Goal: Task Accomplishment & Management: Complete application form

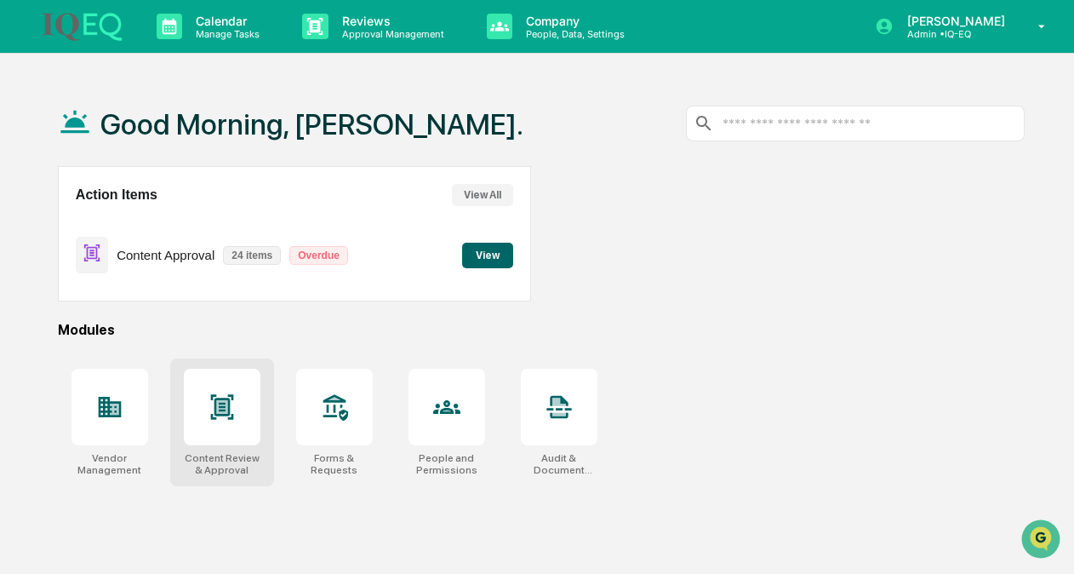
click at [216, 404] on icon at bounding box center [221, 407] width 11 height 14
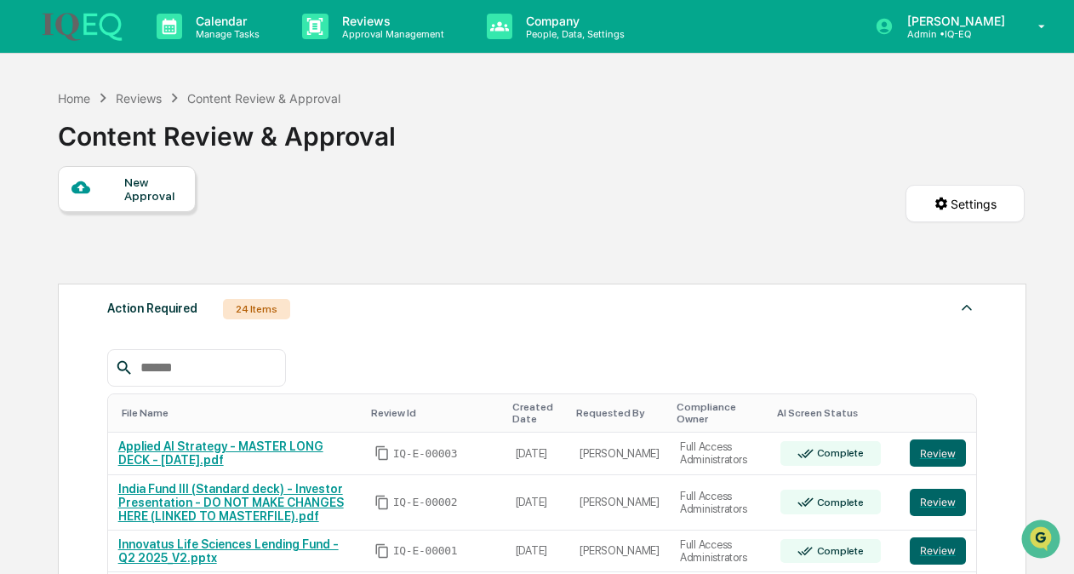
click at [110, 203] on div "New Approval" at bounding box center [127, 189] width 138 height 46
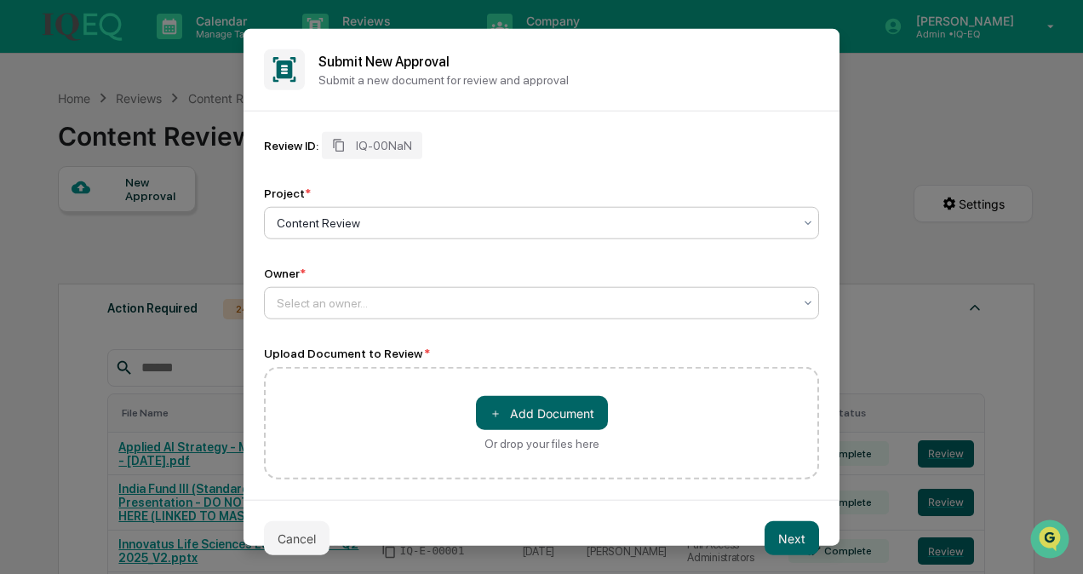
click at [352, 310] on div at bounding box center [535, 303] width 516 height 17
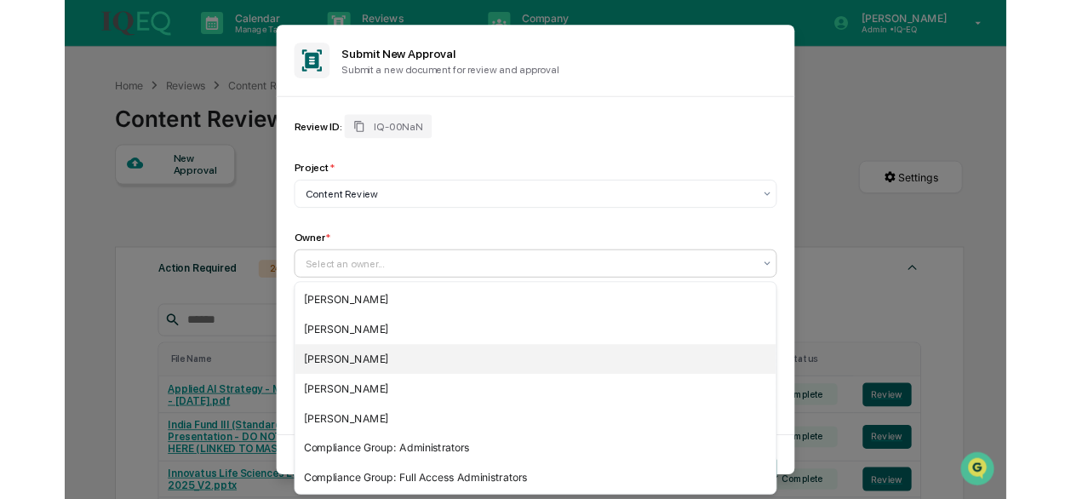
scroll to position [36, 0]
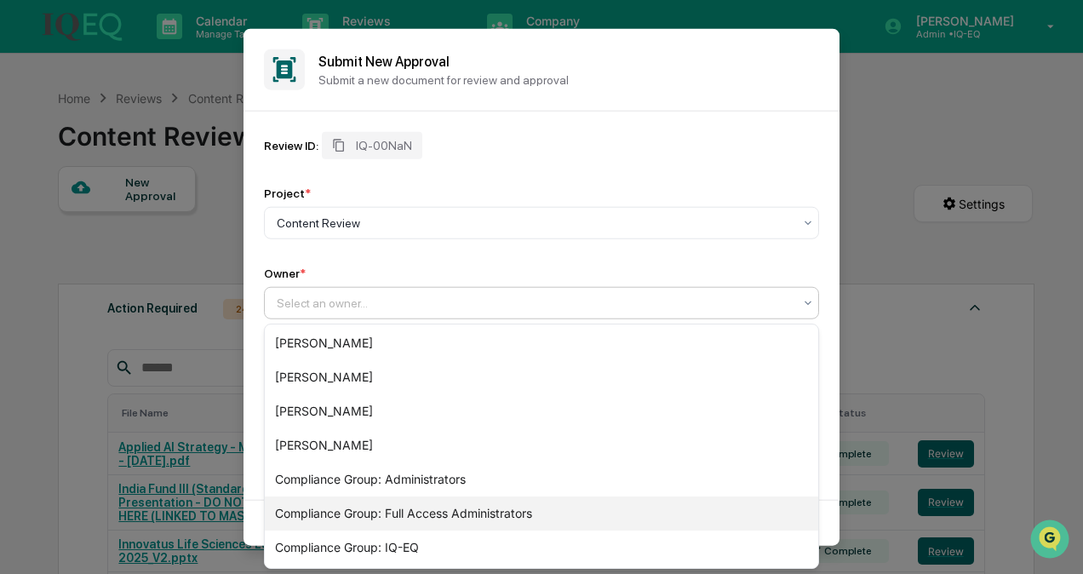
click at [364, 515] on div "Compliance Group: Full Access Administrators" at bounding box center [541, 513] width 553 height 34
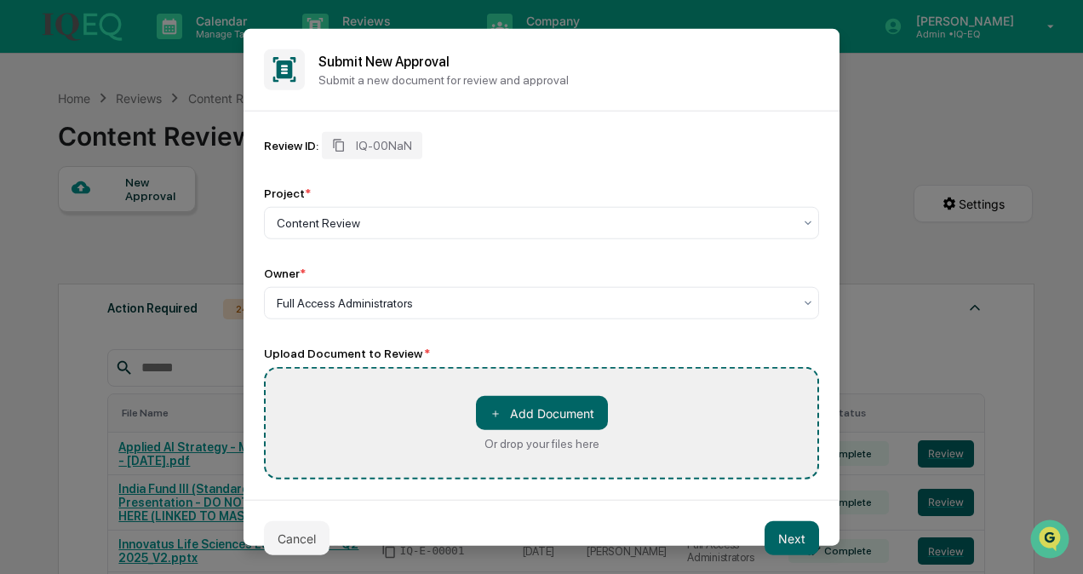
click at [524, 349] on div "Upload Document to Review *" at bounding box center [541, 353] width 555 height 14
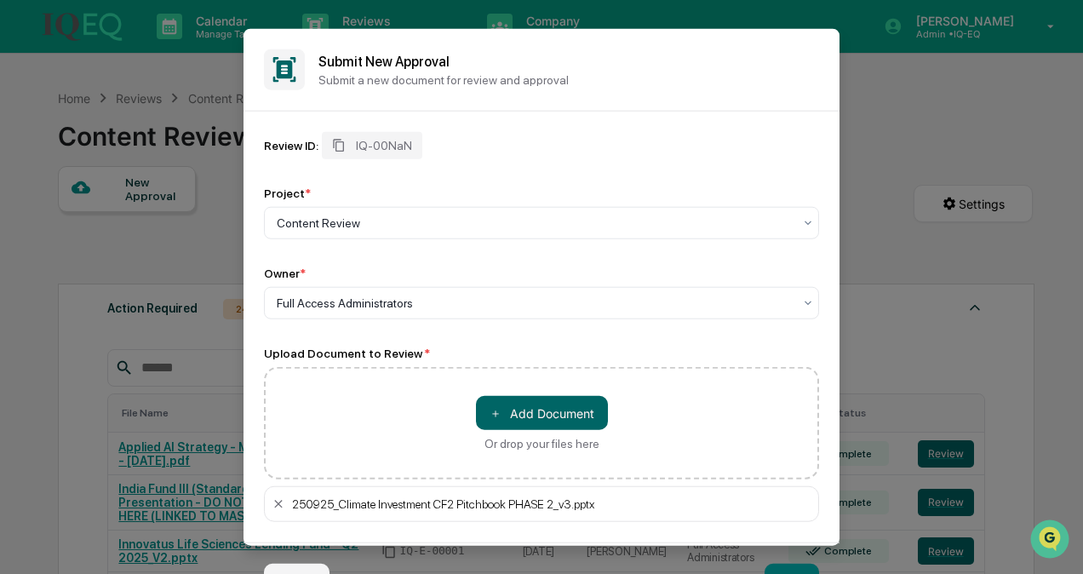
click at [516, 203] on div "Project * Content Review" at bounding box center [541, 212] width 555 height 53
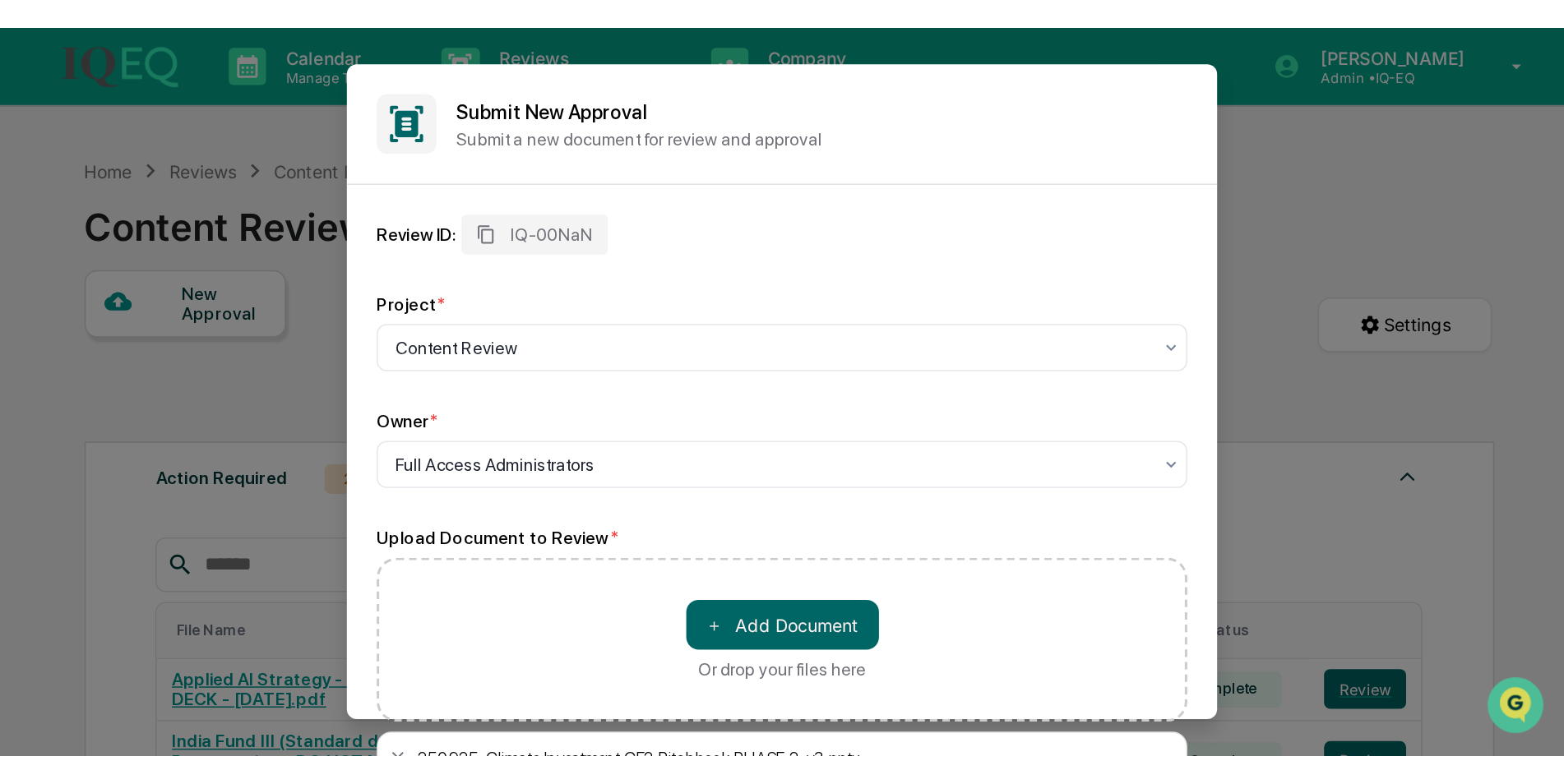
scroll to position [0, 0]
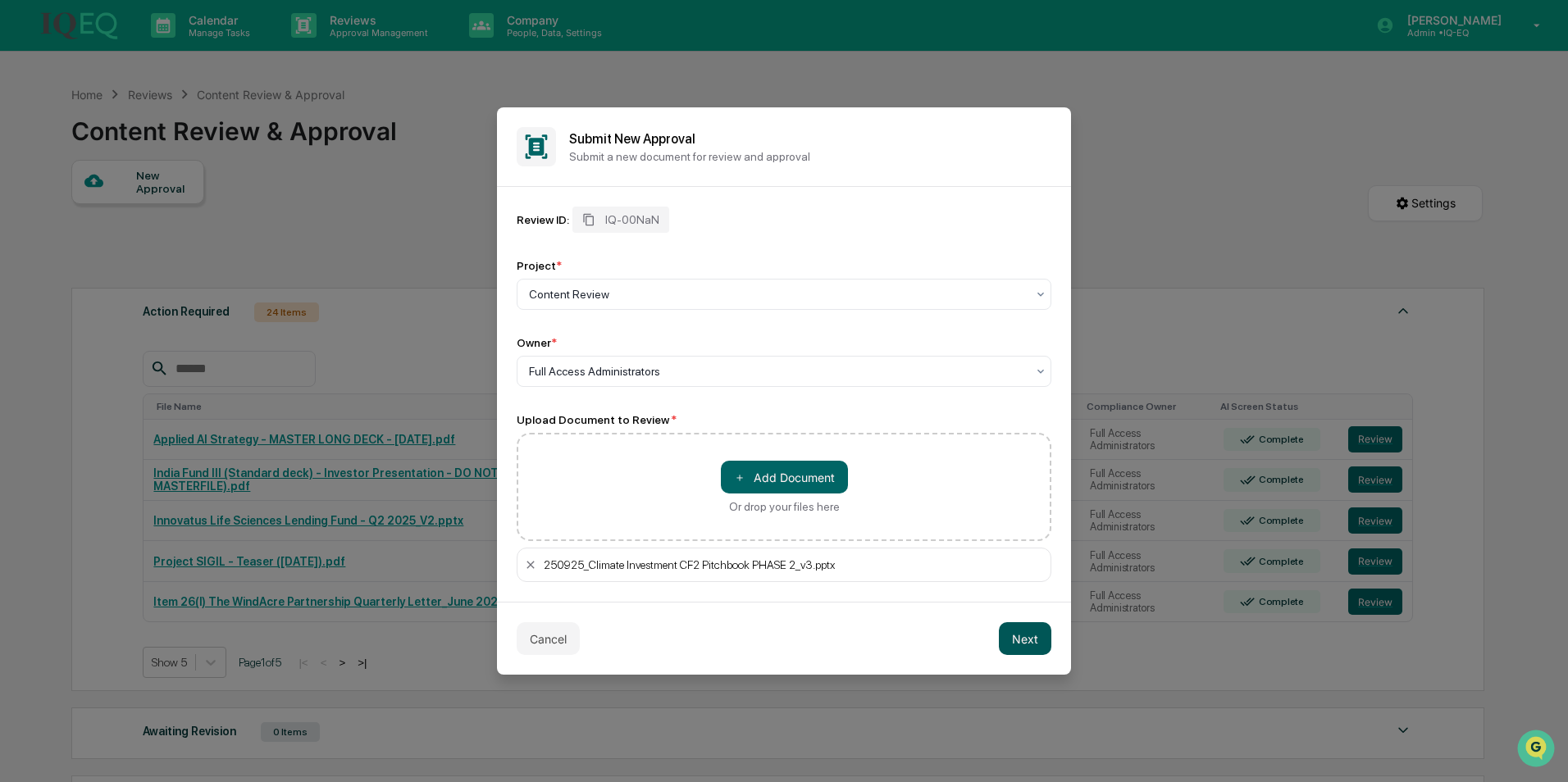
click at [1034, 552] on button "Next" at bounding box center [1025, 639] width 52 height 33
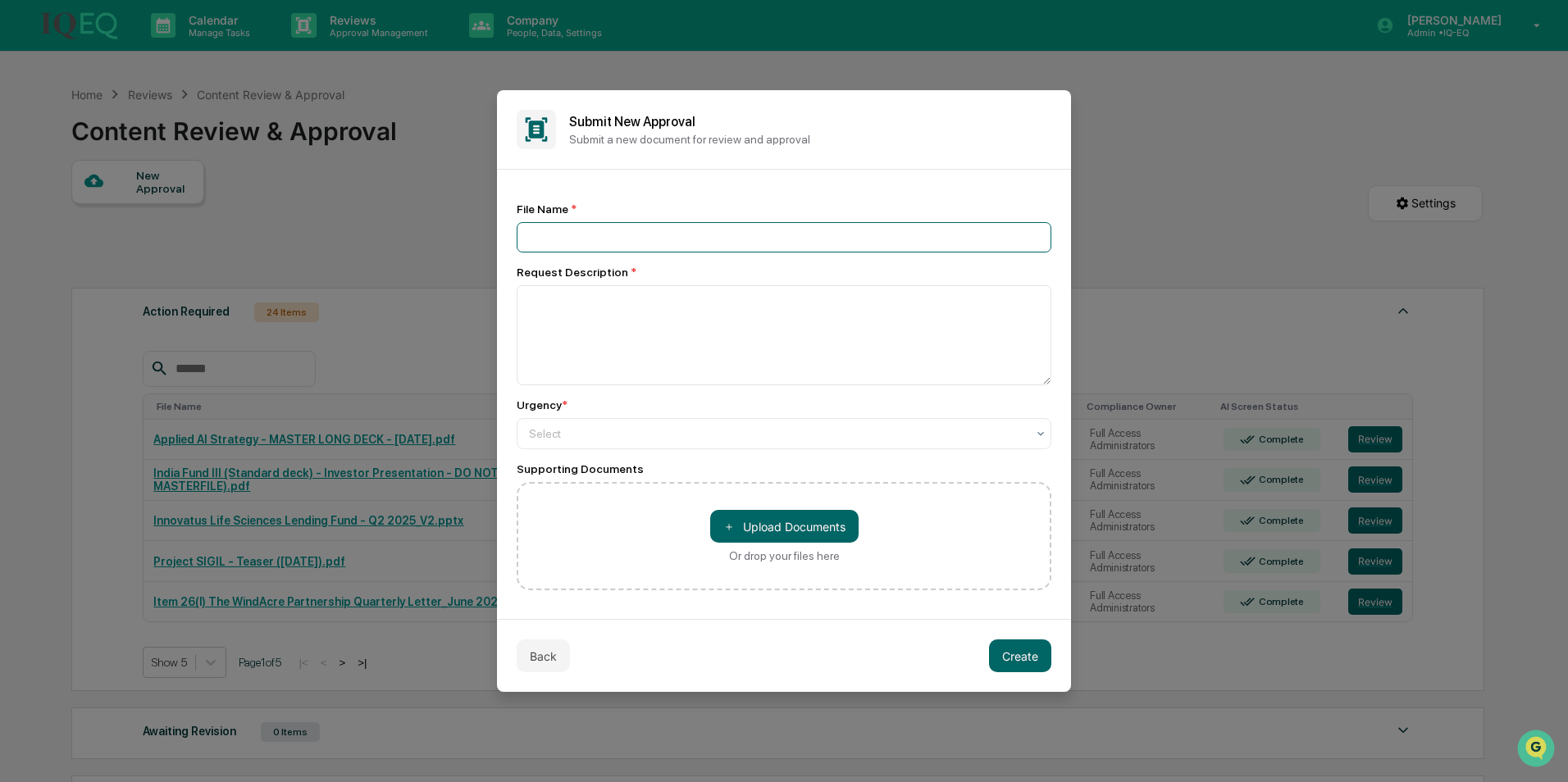
click at [591, 237] on input at bounding box center [783, 237] width 535 height 30
click at [587, 199] on div "File Name * Request Description * Urgency * Select Supporting Documents ＋ Uploa…" at bounding box center [784, 394] width 574 height 450
click at [565, 234] on input at bounding box center [783, 237] width 535 height 30
type input "**********"
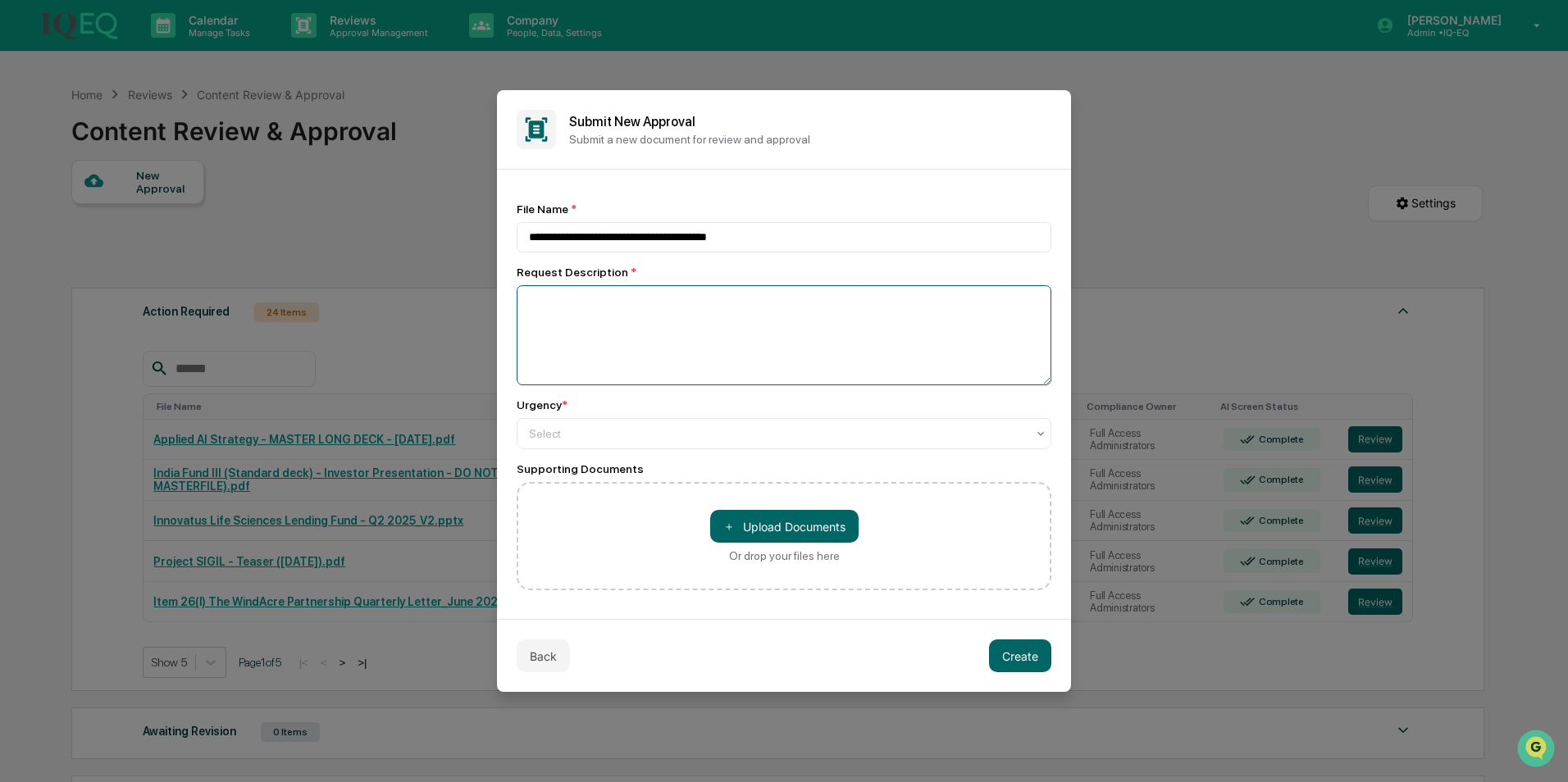
click at [626, 310] on textarea at bounding box center [783, 335] width 535 height 100
click at [538, 450] on div "**********" at bounding box center [783, 396] width 535 height 388
type textarea "**********"
click at [583, 434] on div at bounding box center [777, 433] width 497 height 16
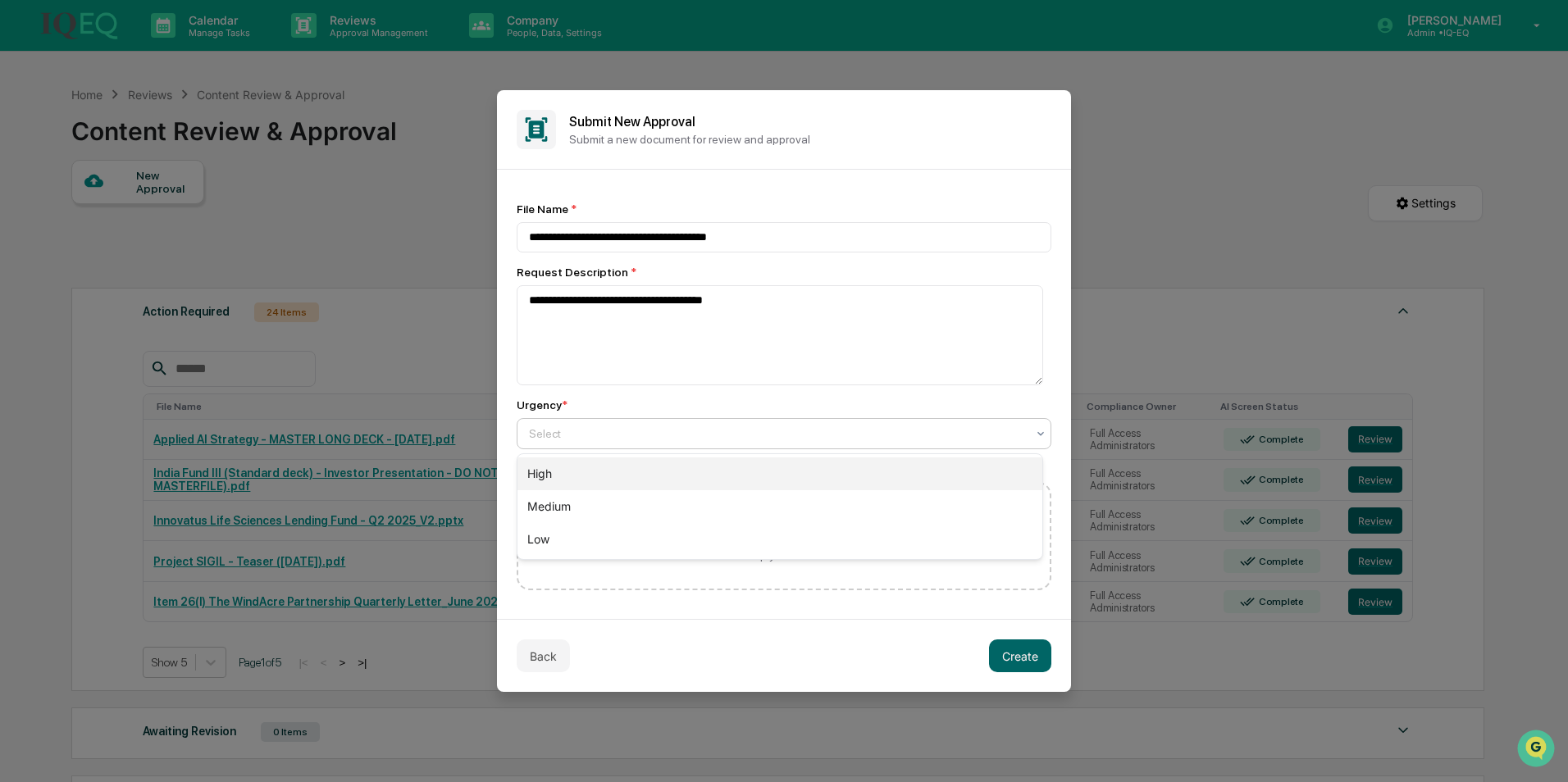
click at [589, 473] on div "High" at bounding box center [779, 474] width 525 height 33
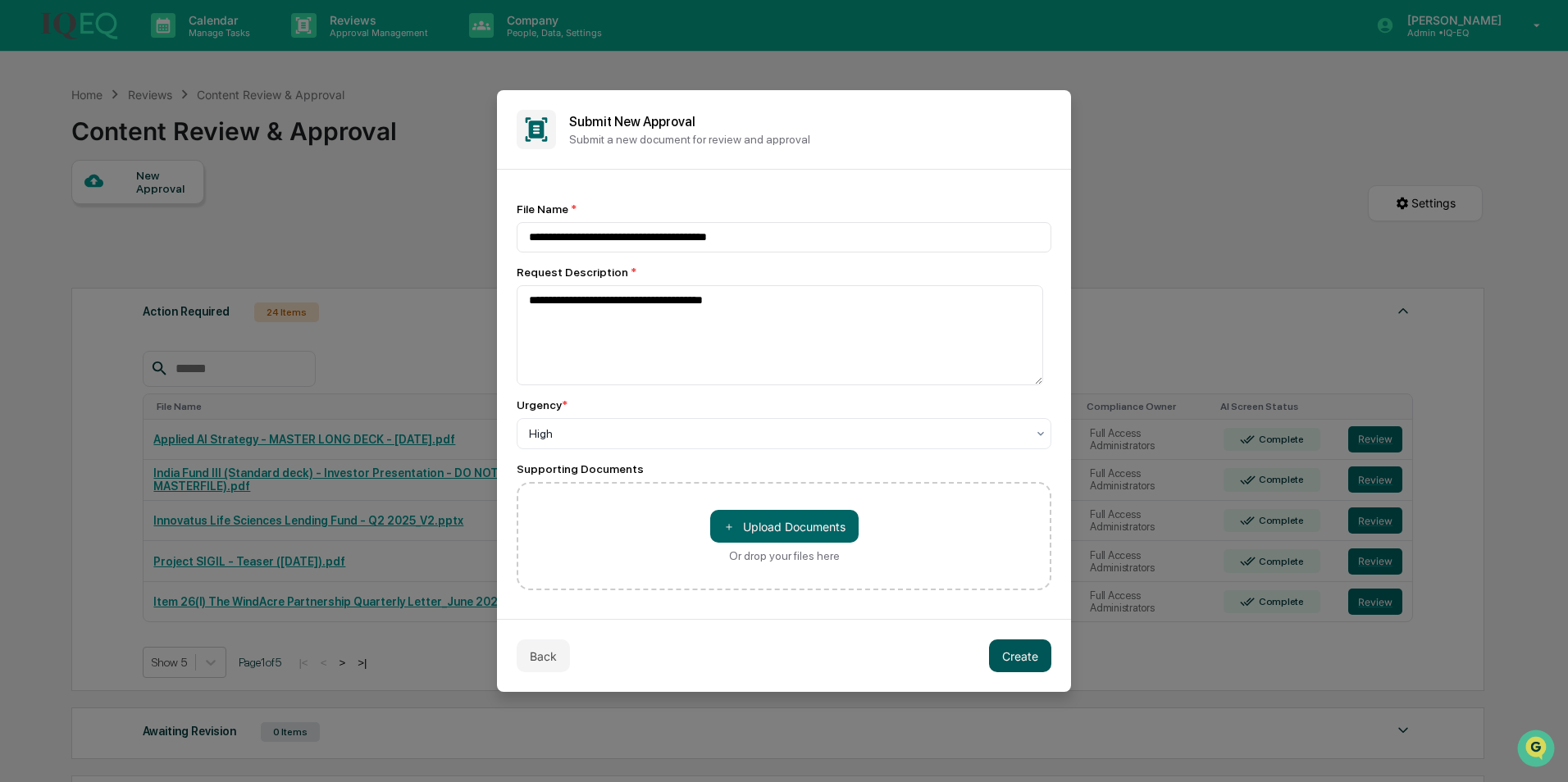
click at [1012, 552] on button "Create" at bounding box center [1020, 656] width 63 height 33
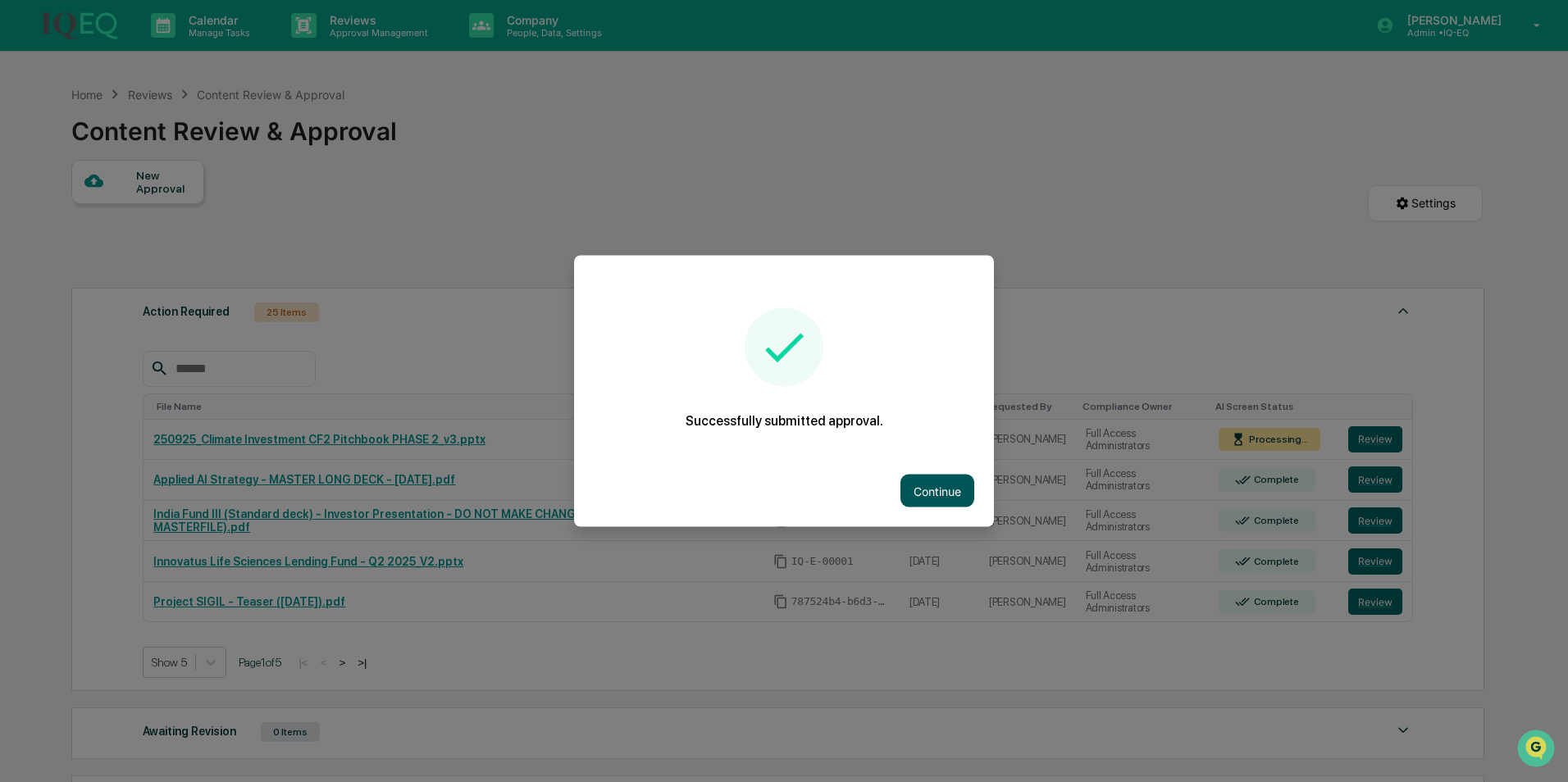
click at [938, 482] on button "Continue" at bounding box center [937, 491] width 74 height 33
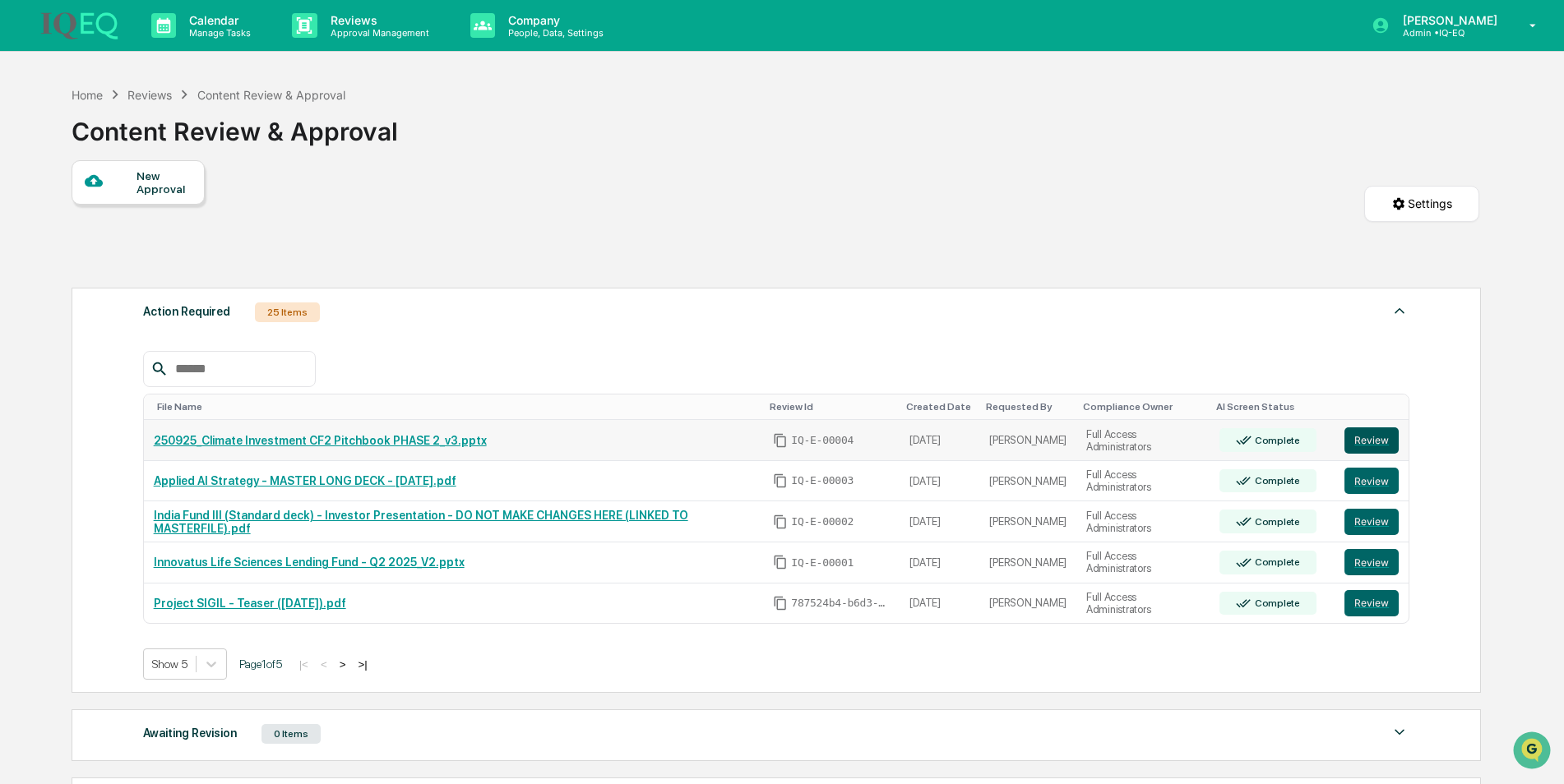
click at [1038, 440] on button "Review" at bounding box center [1372, 440] width 54 height 26
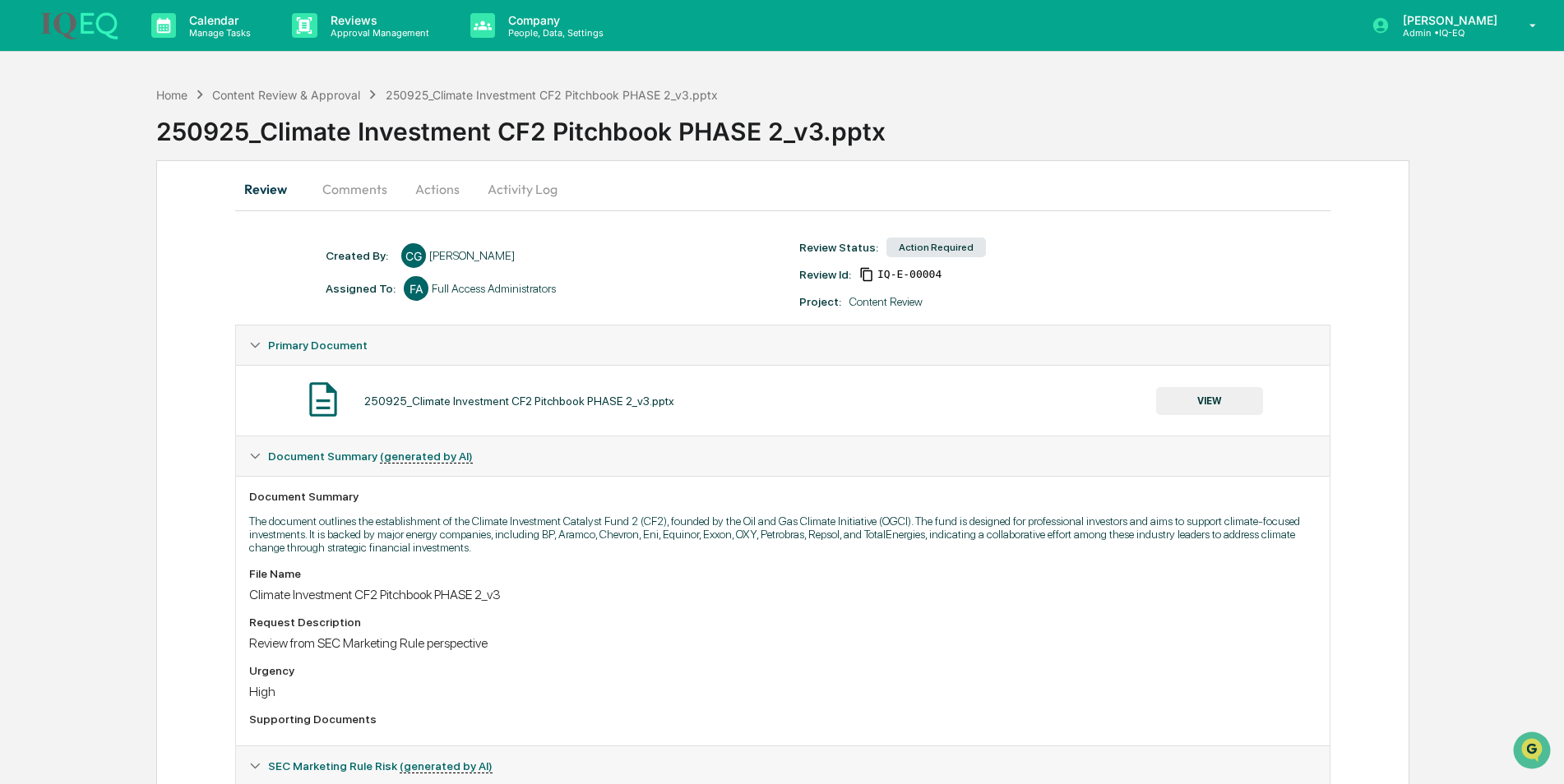
click at [350, 187] on button "Comments" at bounding box center [355, 188] width 91 height 40
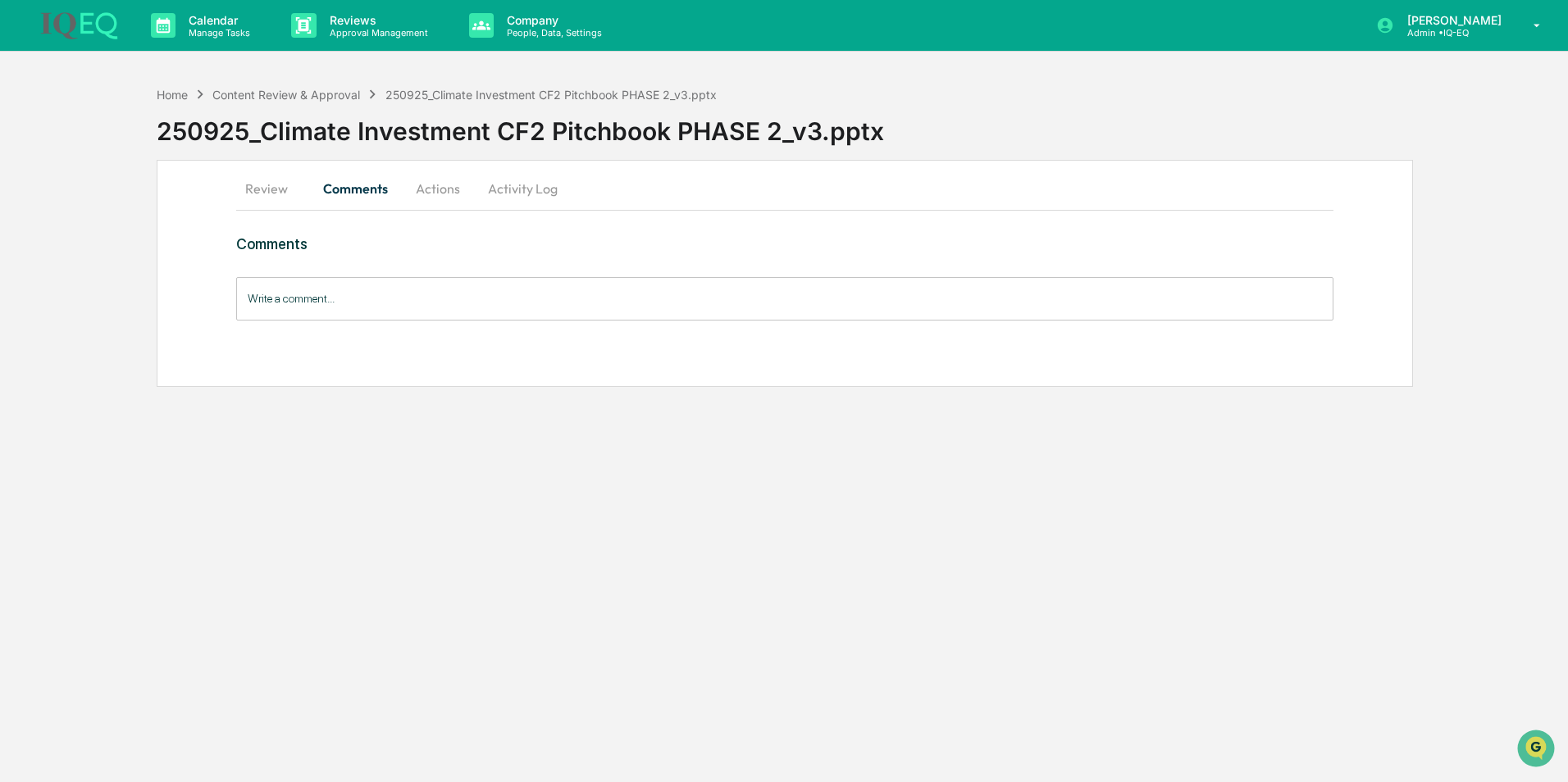
click at [442, 186] on button "Actions" at bounding box center [437, 188] width 74 height 39
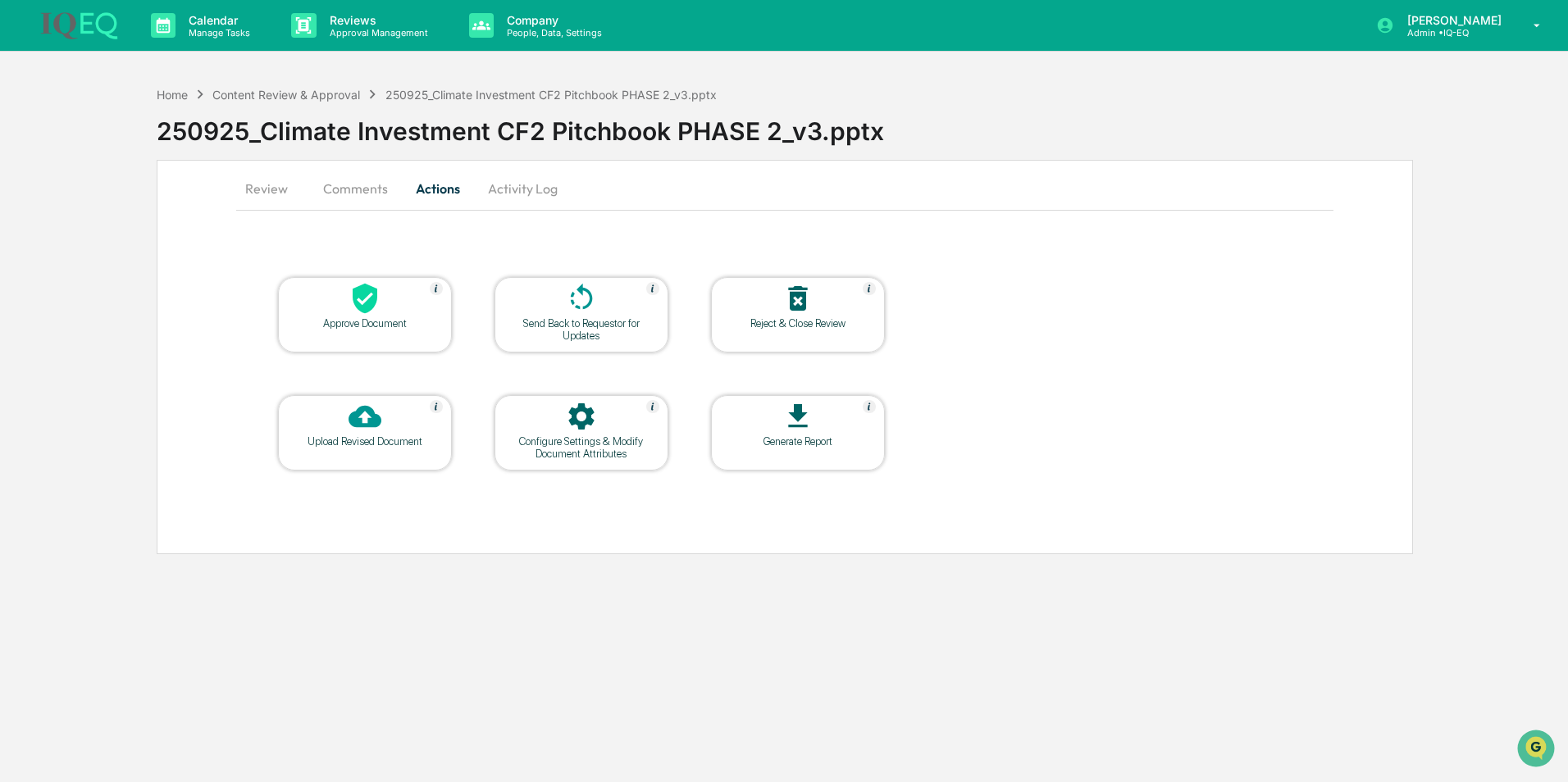
click at [792, 444] on div "Generate Report" at bounding box center [797, 441] width 147 height 13
click at [268, 194] on button "Review" at bounding box center [273, 188] width 74 height 39
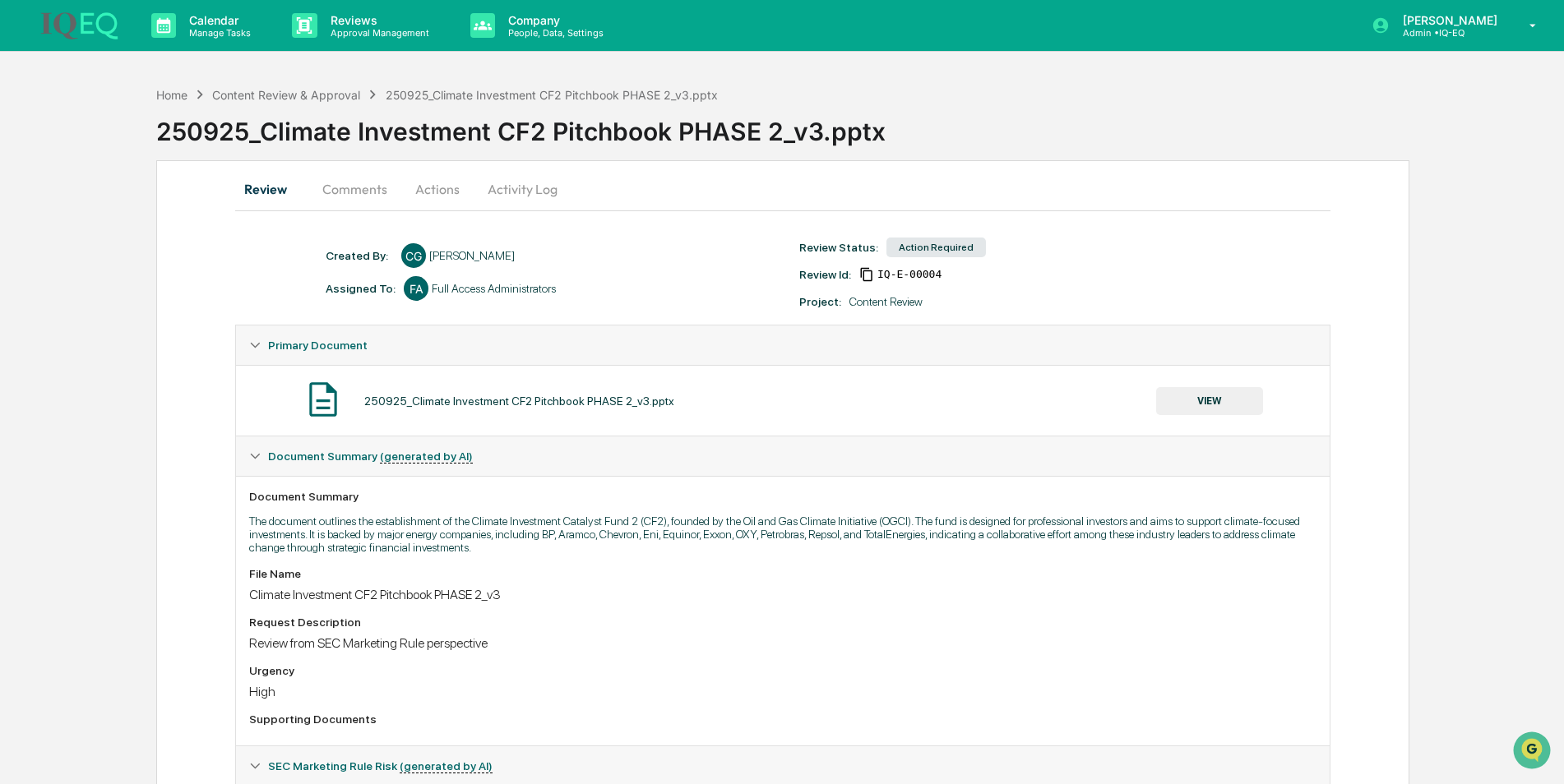
click at [1001, 112] on div "250925_Climate Investment CF2 Pitchbook PHASE 2_v3.pptx" at bounding box center [860, 125] width 1408 height 42
